Goal: Information Seeking & Learning: Learn about a topic

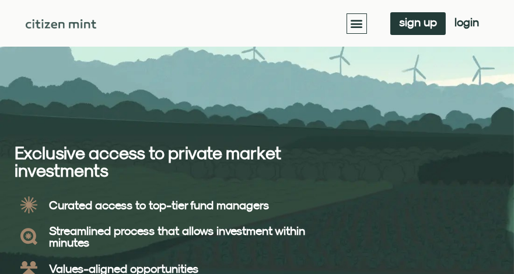
click at [358, 19] on icon "Menu Toggle" at bounding box center [356, 23] width 13 height 13
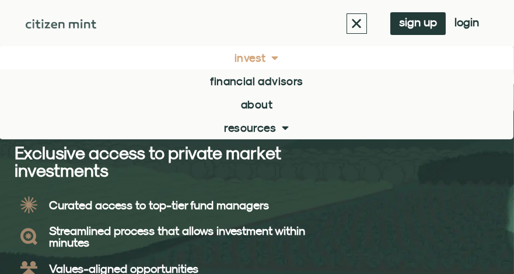
click at [275, 59] on span at bounding box center [271, 57] width 13 height 23
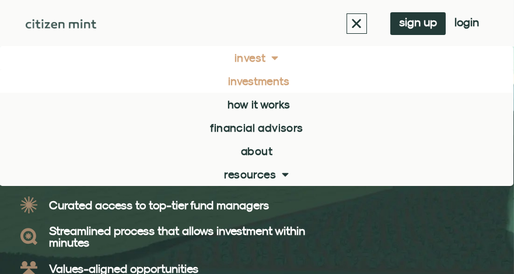
click at [275, 86] on link "investments" at bounding box center [256, 80] width 514 height 23
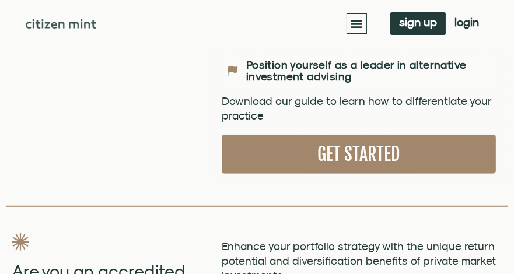
scroll to position [933, 0]
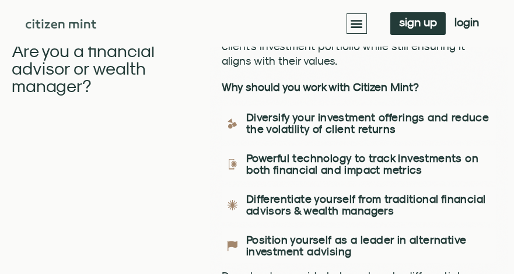
click at [356, 21] on icon "Menu Toggle" at bounding box center [356, 23] width 13 height 13
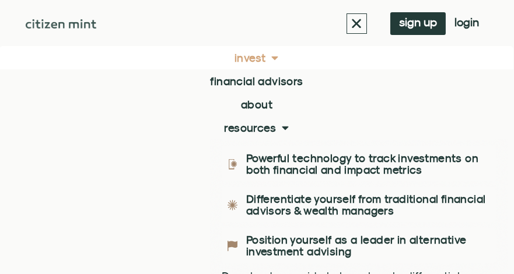
click at [273, 58] on span at bounding box center [271, 57] width 13 height 23
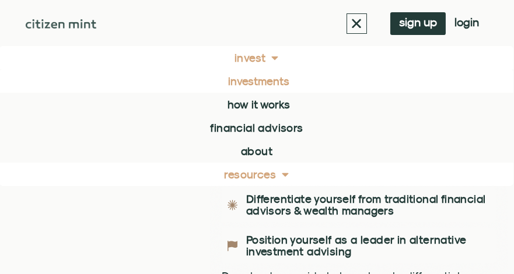
click at [281, 178] on span at bounding box center [282, 174] width 13 height 23
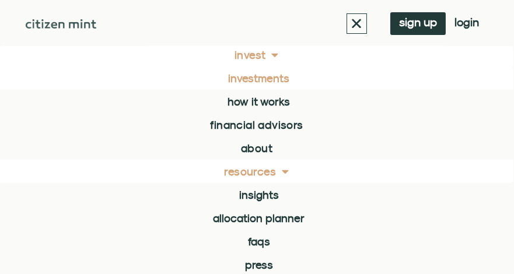
scroll to position [5, 0]
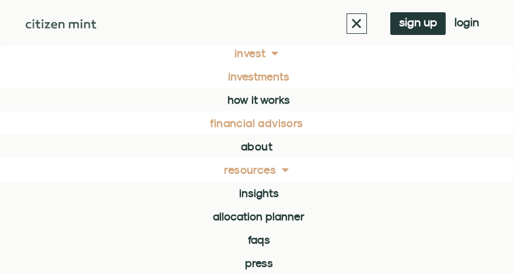
click at [275, 117] on link "Financial Advisors" at bounding box center [256, 122] width 514 height 23
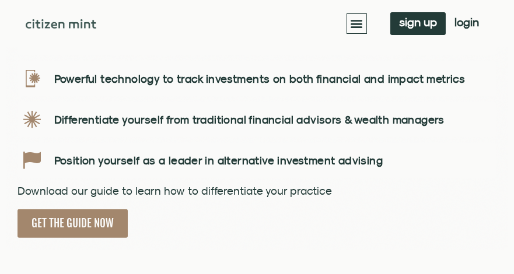
scroll to position [1575, 0]
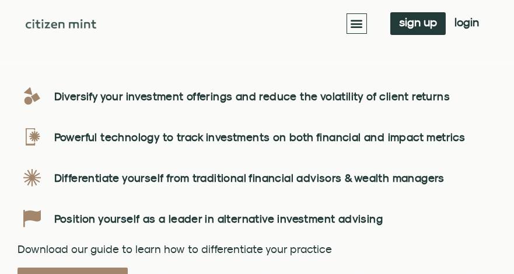
click at [360, 18] on icon "Menu Toggle" at bounding box center [356, 23] width 13 height 13
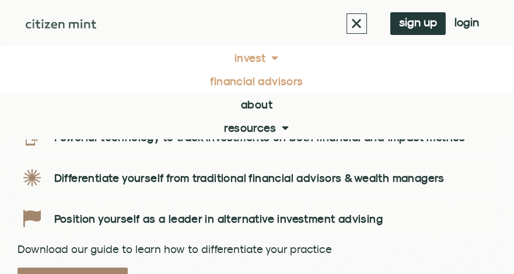
click at [264, 60] on link "Invest" at bounding box center [256, 57] width 514 height 23
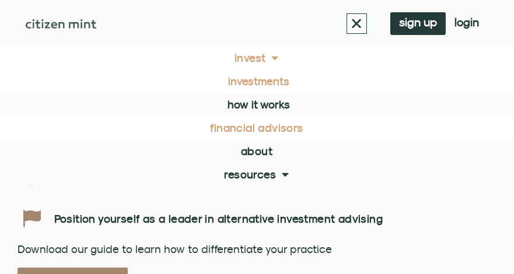
click at [270, 79] on link "investments" at bounding box center [256, 80] width 514 height 23
